Goal: Information Seeking & Learning: Learn about a topic

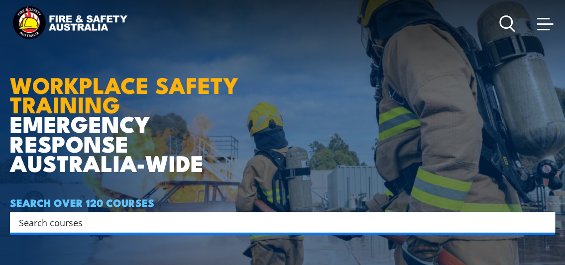
click at [88, 221] on input "Search input" at bounding box center [276, 222] width 514 height 15
paste input "• PUAFER005"
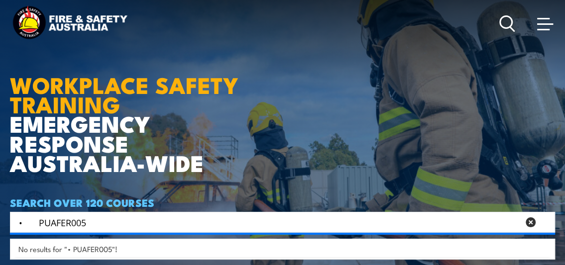
click at [37, 222] on input "• PUAFER005" at bounding box center [269, 222] width 500 height 15
click at [94, 223] on input "PUAFER005" at bounding box center [269, 222] width 500 height 15
type input "PUAFER005"
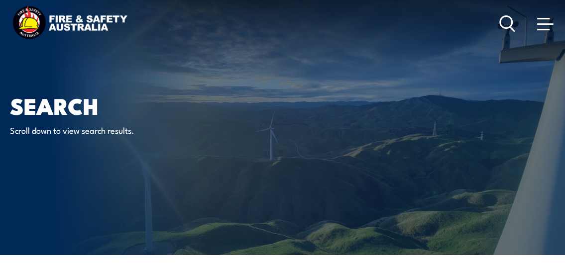
click at [542, 26] on span at bounding box center [545, 23] width 16 height 11
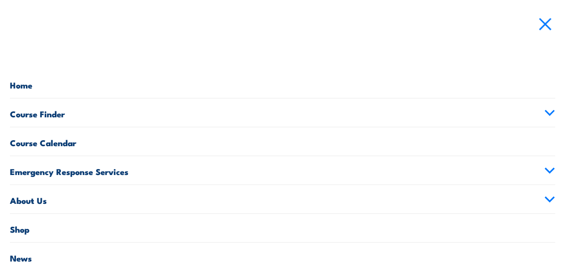
click at [52, 114] on link "Course Finder" at bounding box center [282, 113] width 545 height 28
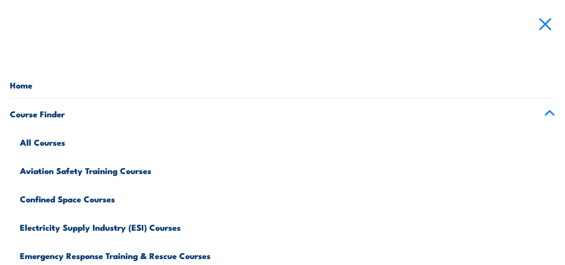
click at [43, 139] on link "All Courses" at bounding box center [287, 141] width 535 height 28
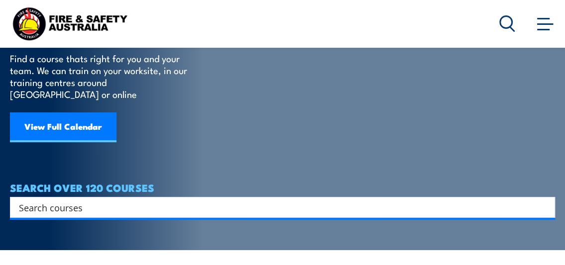
scroll to position [92, 0]
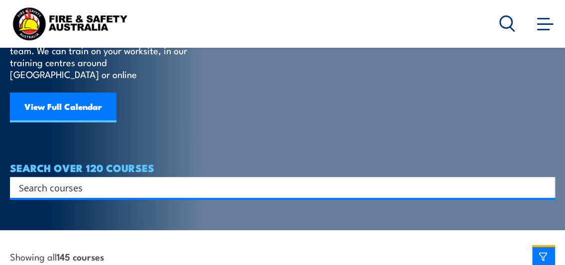
click at [78, 180] on input "Search input" at bounding box center [276, 187] width 514 height 15
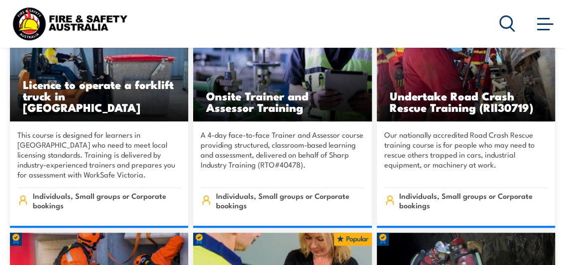
scroll to position [412, 0]
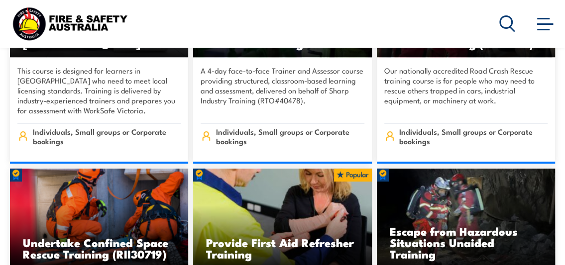
type input "Operate as part of an emergency control"
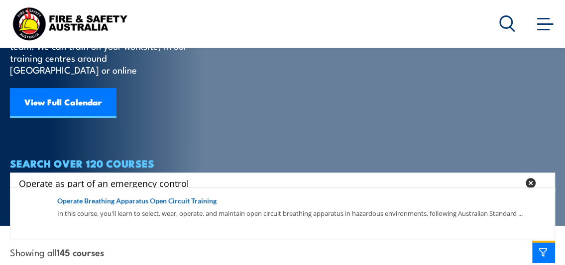
scroll to position [104, 0]
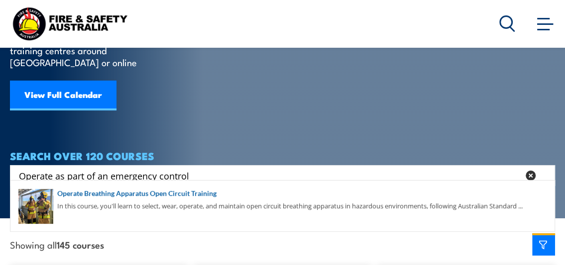
click at [530, 171] on icon at bounding box center [530, 176] width 10 height 10
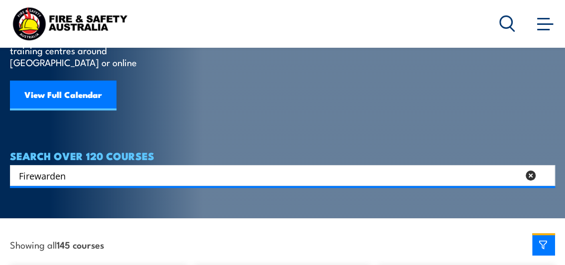
type input "Firewarden"
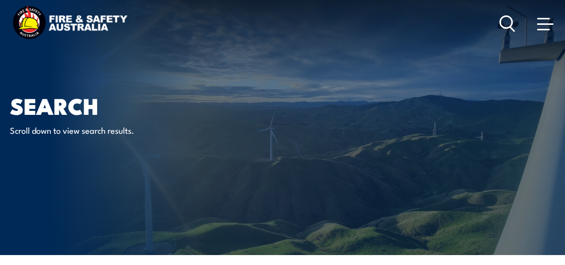
click at [497, 20] on div "Courses Course Calendar Emergency Response Services Services Overview Emergency…" at bounding box center [282, 23] width 545 height 39
click at [512, 18] on icon at bounding box center [507, 23] width 16 height 16
click at [503, 26] on circle at bounding box center [506, 22] width 12 height 12
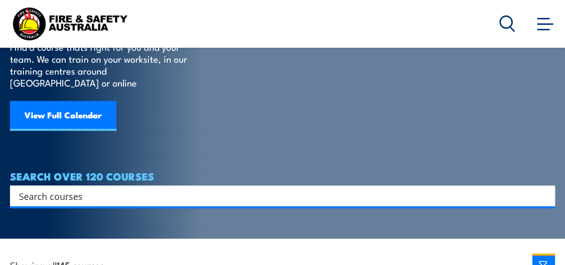
scroll to position [83, 0]
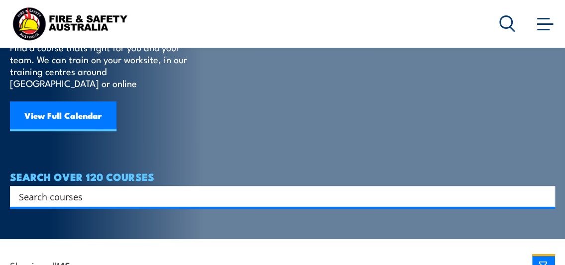
click at [97, 189] on input "Search input" at bounding box center [276, 196] width 514 height 15
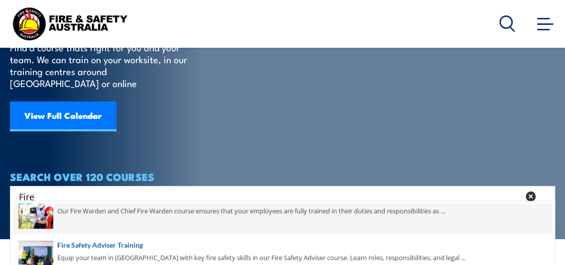
scroll to position [82, 0]
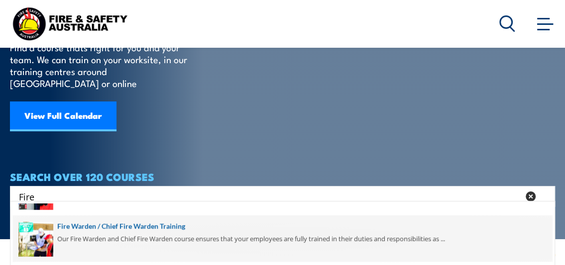
type input "Fire"
click at [141, 225] on span at bounding box center [282, 238] width 539 height 47
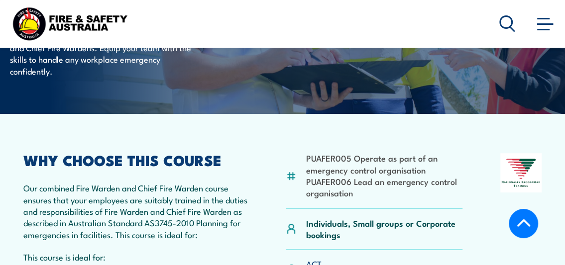
scroll to position [169, 0]
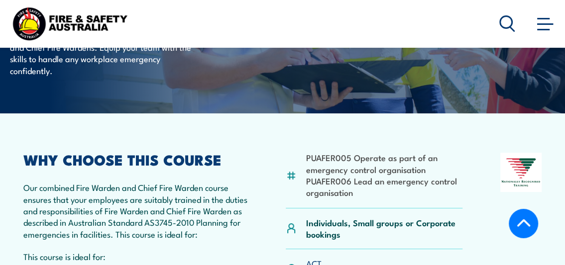
click at [346, 171] on li "PUAFER005 Operate as part of an emergency control organisation" at bounding box center [384, 163] width 156 height 23
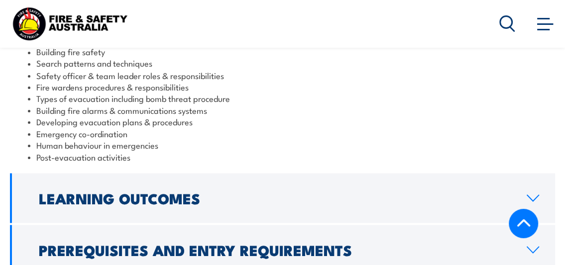
scroll to position [1085, 0]
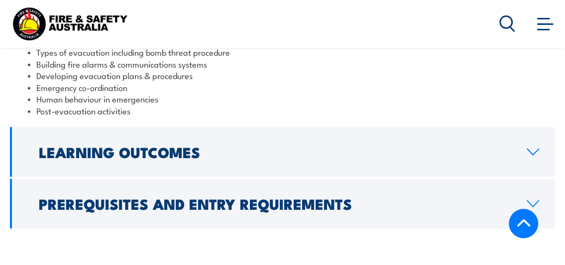
click at [300, 145] on h2 "Learning Outcomes" at bounding box center [275, 151] width 472 height 13
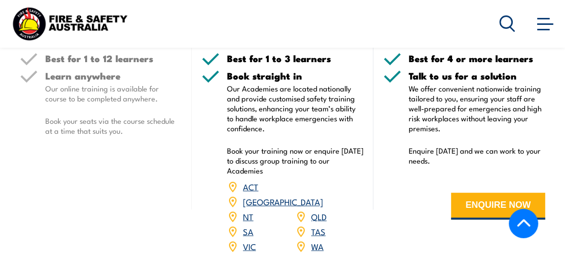
scroll to position [1364, 0]
